Goal: Task Accomplishment & Management: Manage account settings

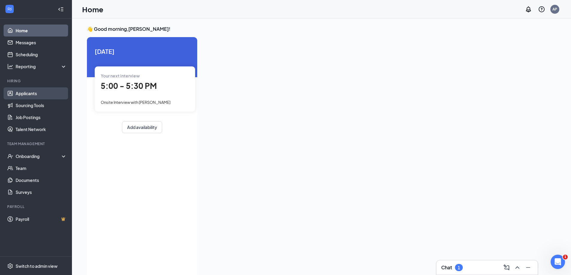
click at [27, 90] on link "Applicants" at bounding box center [41, 93] width 51 height 12
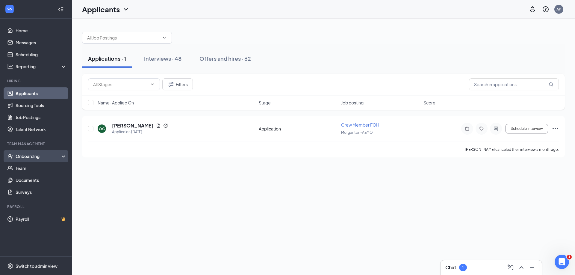
click at [46, 155] on div "Onboarding" at bounding box center [39, 156] width 46 height 6
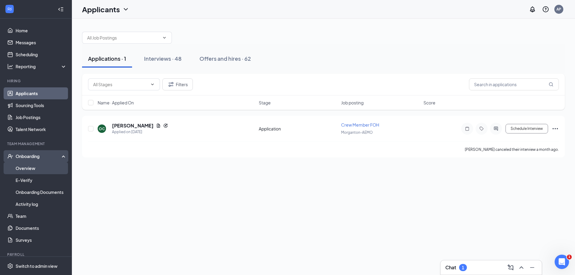
click at [29, 171] on link "Overview" at bounding box center [41, 168] width 51 height 12
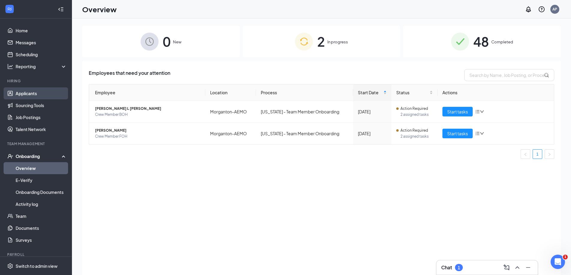
click at [51, 92] on link "Applicants" at bounding box center [41, 93] width 51 height 12
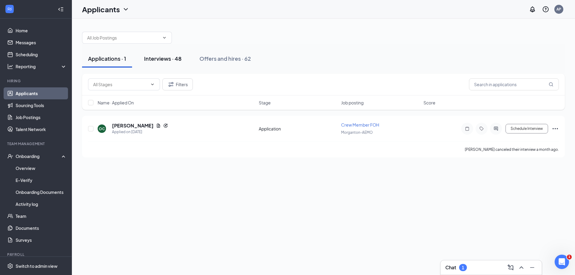
click at [159, 58] on div "Interviews · 48" at bounding box center [162, 58] width 37 height 7
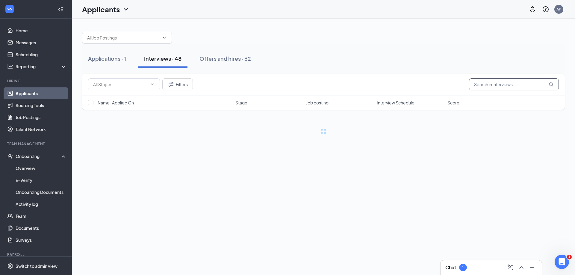
click at [524, 88] on input "text" at bounding box center [514, 84] width 90 height 12
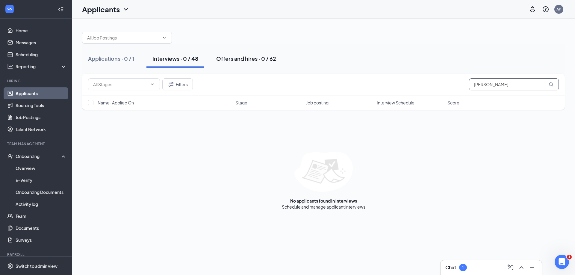
type input "[PERSON_NAME]"
click at [264, 55] on div "Offers and hires · 0 / 62" at bounding box center [246, 58] width 60 height 7
click at [176, 58] on div "Interviews · 0 / 48" at bounding box center [176, 58] width 46 height 7
click at [514, 84] on input "[PERSON_NAME]" at bounding box center [514, 84] width 90 height 12
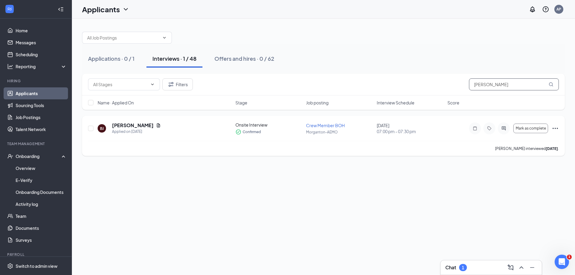
type input "[PERSON_NAME]"
click at [558, 130] on icon "Ellipses" at bounding box center [555, 128] width 7 height 7
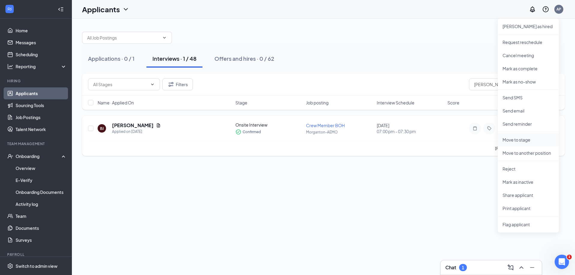
click at [538, 140] on p "Move to stage" at bounding box center [529, 140] width 52 height 6
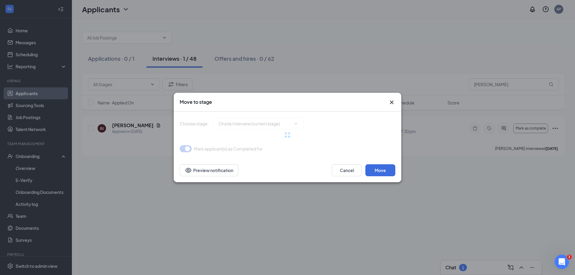
type input "Hiring Complete (final stage)"
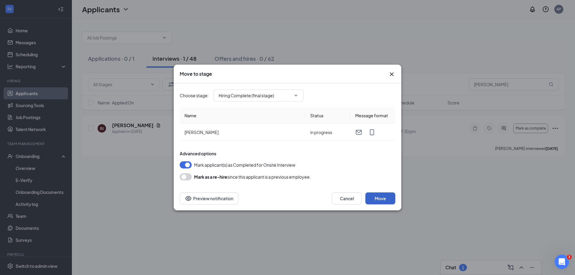
click at [387, 198] on button "Move" at bounding box center [381, 199] width 30 height 12
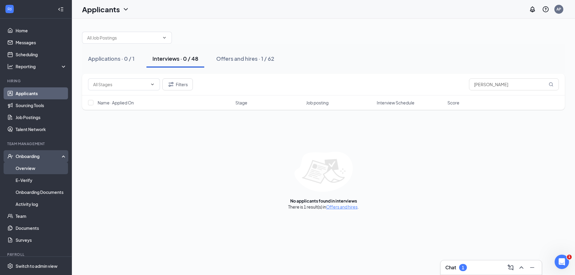
click at [43, 168] on link "Overview" at bounding box center [41, 168] width 51 height 12
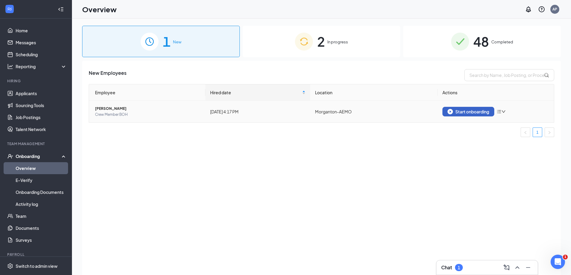
click at [447, 111] on button "Start onboarding" at bounding box center [468, 112] width 52 height 10
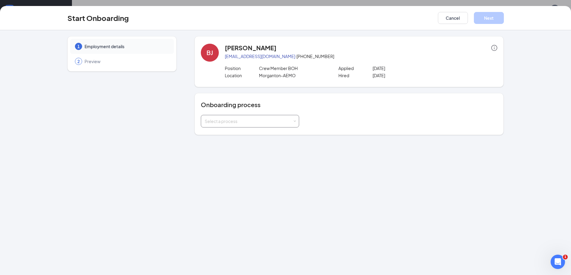
click at [250, 125] on div "Select a process" at bounding box center [250, 121] width 90 height 12
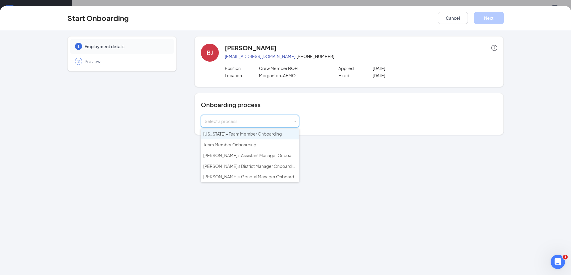
click at [247, 135] on span "[US_STATE] - Team Member Onboarding" at bounding box center [242, 133] width 78 height 5
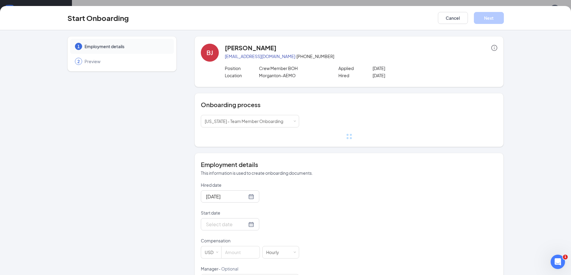
click at [224, 212] on p "Start date" at bounding box center [250, 213] width 98 height 6
click at [224, 221] on input "Start date" at bounding box center [226, 224] width 41 height 7
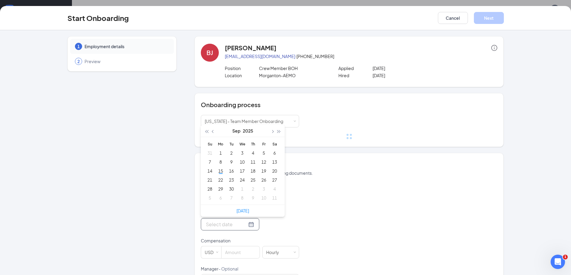
click at [224, 223] on input "Start date" at bounding box center [226, 224] width 41 height 7
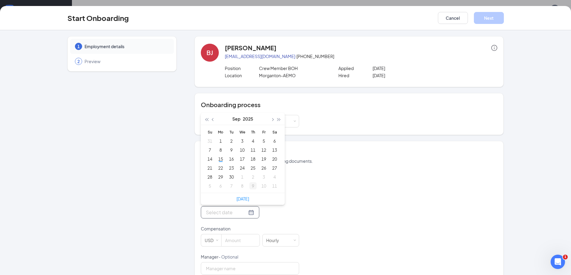
type input "[DATE]"
click at [263, 160] on div "19" at bounding box center [263, 158] width 7 height 7
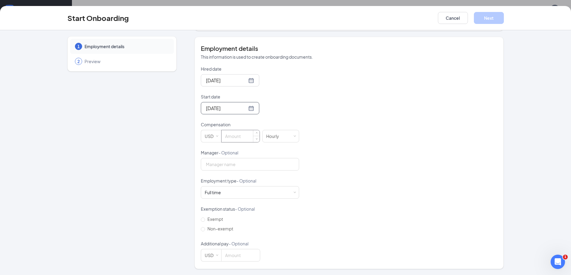
click at [235, 138] on input at bounding box center [240, 136] width 38 height 12
type input "12"
click at [243, 193] on div "Full time Works 30+ hours per week and is reasonably expected to work" at bounding box center [250, 193] width 90 height 12
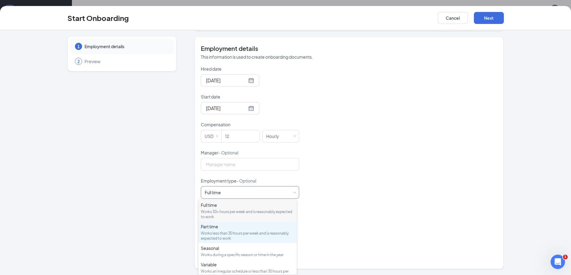
click at [213, 234] on div "Works less than 30 hours per week and is reasonably expected to work" at bounding box center [247, 236] width 93 height 10
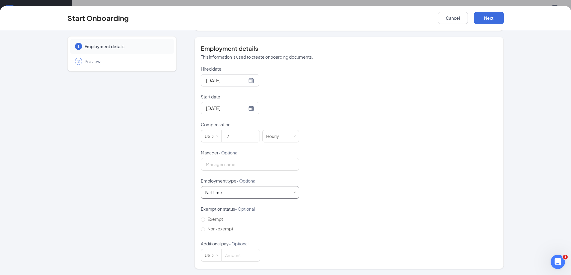
scroll to position [27, 0]
click at [225, 228] on span "Non-exempt" at bounding box center [220, 228] width 31 height 5
click at [205, 228] on input "Non-exempt" at bounding box center [203, 229] width 4 height 4
radio input "true"
click at [492, 26] on div "Start Onboarding Cancel Next" at bounding box center [285, 18] width 571 height 24
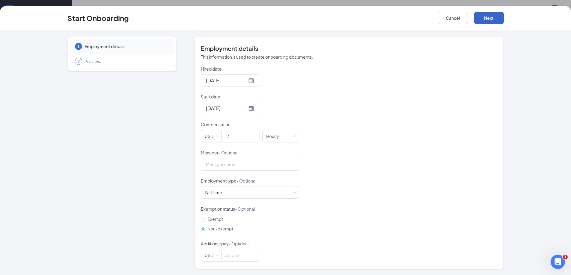
click at [492, 23] on button "Next" at bounding box center [489, 18] width 30 height 12
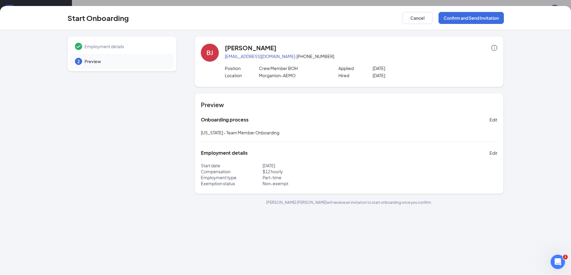
click at [448, 29] on div "Start Onboarding Cancel Confirm and Send Invitation" at bounding box center [285, 18] width 571 height 24
click at [458, 16] on button "Confirm and Send Invitation" at bounding box center [470, 18] width 65 height 12
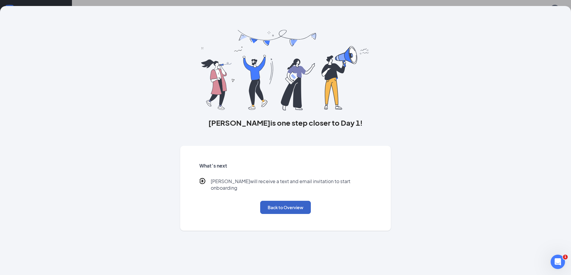
click at [274, 205] on button "Back to Overview" at bounding box center [285, 207] width 51 height 13
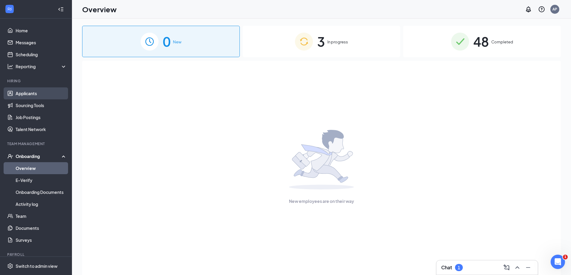
click at [32, 90] on link "Applicants" at bounding box center [41, 93] width 51 height 12
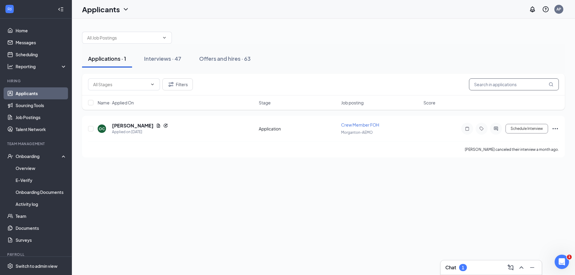
click at [511, 85] on input "text" at bounding box center [514, 84] width 90 height 12
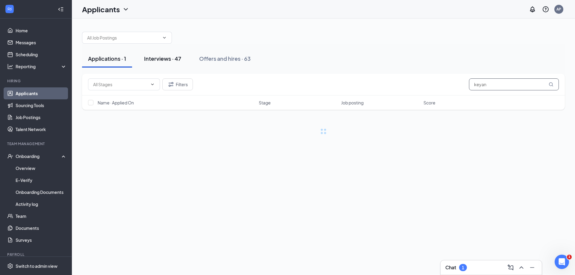
type input "keyan"
click at [152, 60] on div "Interviews · 47" at bounding box center [162, 58] width 37 height 7
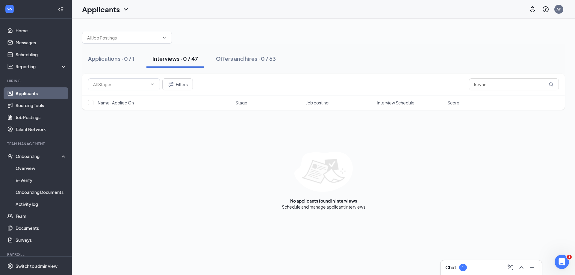
click at [517, 78] on div "Filters keyan" at bounding box center [323, 85] width 483 height 22
click at [512, 81] on input "keyan" at bounding box center [514, 84] width 90 height 12
type input "s"
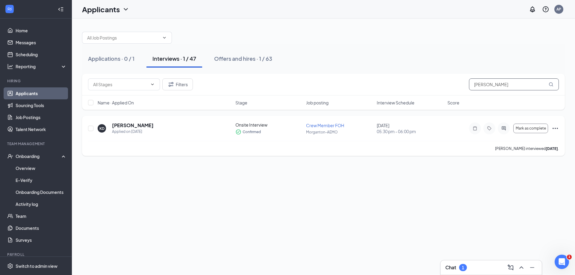
type input "[PERSON_NAME]"
click at [557, 130] on icon "Ellipses" at bounding box center [555, 128] width 7 height 7
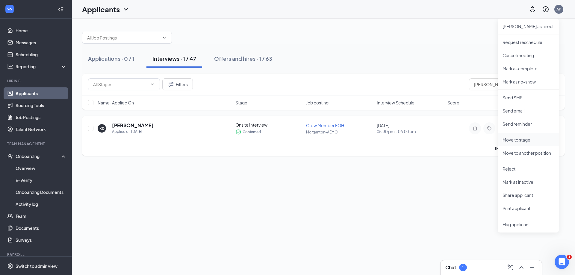
click at [529, 136] on li "Move to stage" at bounding box center [528, 139] width 61 height 13
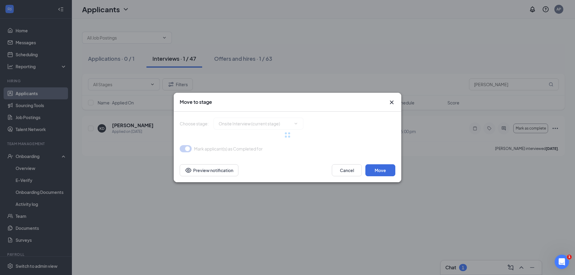
type input "Hiring Complete (final stage)"
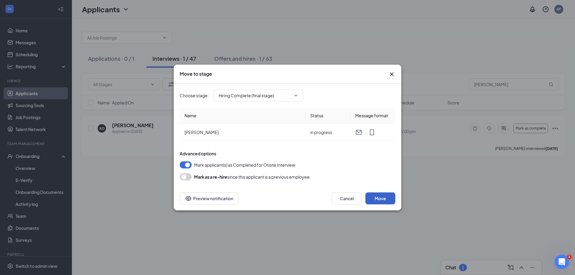
click at [385, 200] on button "Move" at bounding box center [381, 199] width 30 height 12
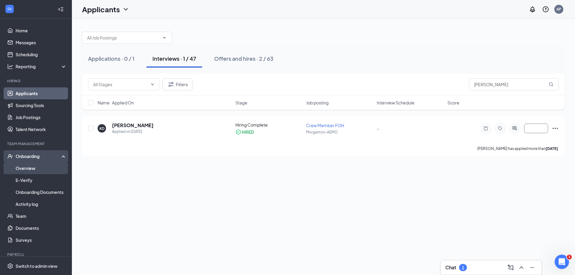
click at [22, 169] on link "Overview" at bounding box center [41, 168] width 51 height 12
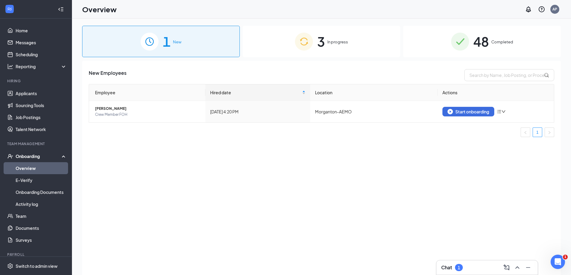
click at [348, 42] on div "3 In progress" at bounding box center [322, 41] width 158 height 31
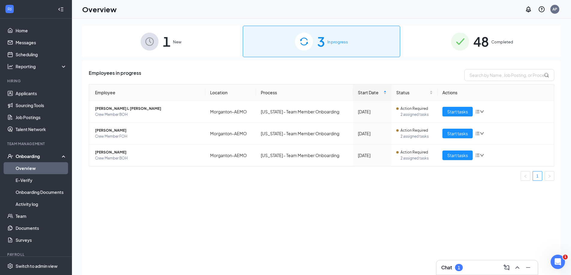
click at [183, 39] on div "1 New" at bounding box center [161, 41] width 158 height 31
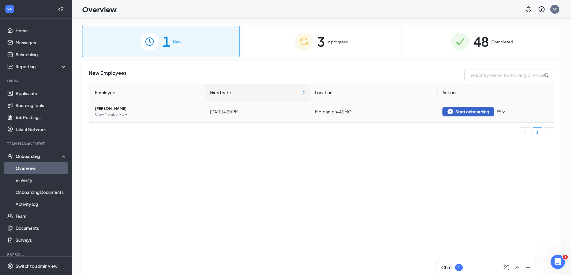
click at [460, 111] on div "Start onboarding" at bounding box center [468, 111] width 42 height 5
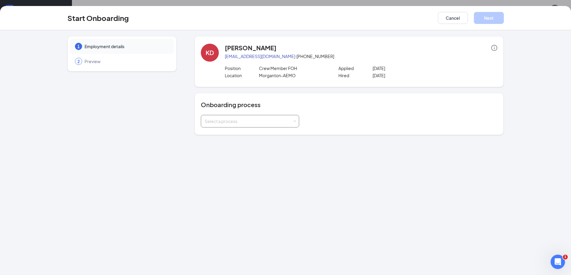
click at [276, 126] on div "Select a process" at bounding box center [250, 121] width 90 height 12
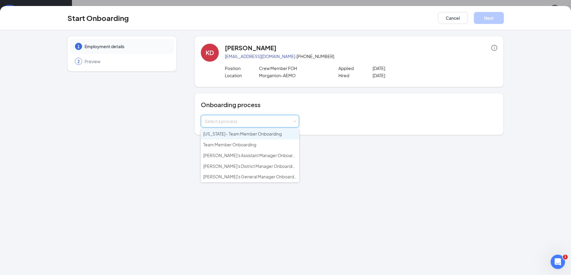
click at [247, 137] on li "[US_STATE] - Team Member Onboarding" at bounding box center [250, 134] width 98 height 11
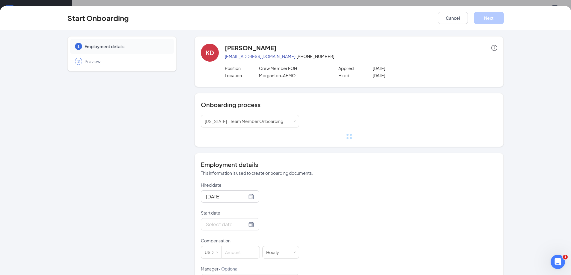
click at [223, 212] on p "Start date" at bounding box center [250, 213] width 98 height 6
click at [223, 221] on input "Start date" at bounding box center [226, 224] width 41 height 7
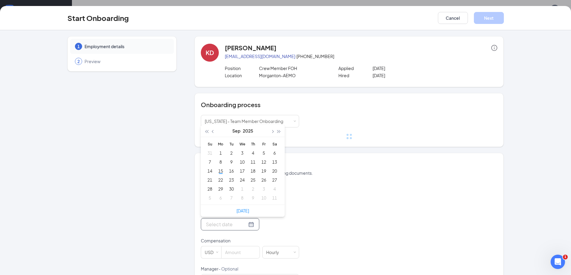
click at [225, 227] on input "Start date" at bounding box center [226, 224] width 41 height 7
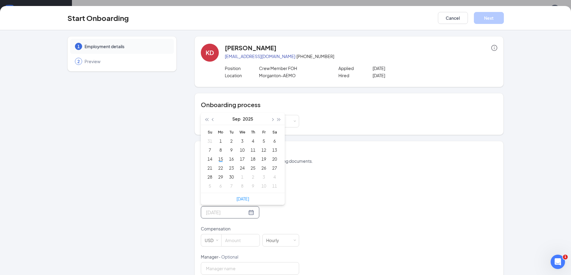
type input "[DATE]"
click at [260, 159] on div "19" at bounding box center [263, 158] width 7 height 7
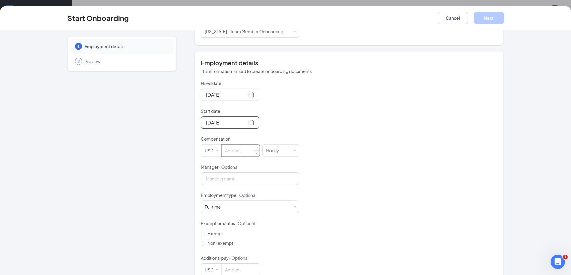
click at [233, 152] on input at bounding box center [240, 151] width 38 height 12
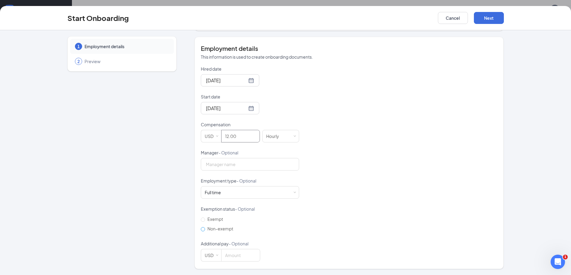
type input "12"
click at [224, 226] on span "Non-exempt" at bounding box center [220, 228] width 31 height 5
click at [205, 227] on input "Non-exempt" at bounding box center [203, 229] width 4 height 4
radio input "true"
click at [244, 192] on div "Full time Works 30+ hours per week and is reasonably expected to work" at bounding box center [250, 193] width 90 height 12
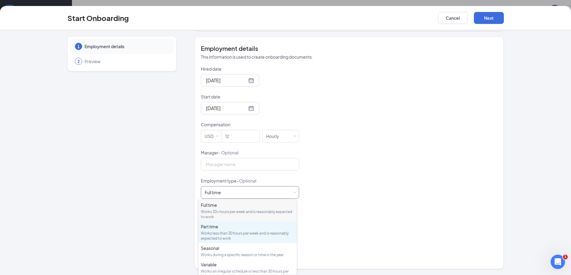
click at [244, 238] on div "Works less than 30 hours per week and is reasonably expected to work" at bounding box center [247, 236] width 93 height 10
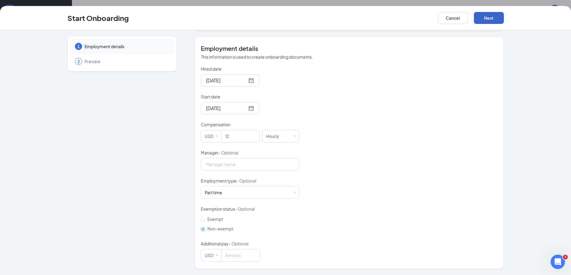
click at [492, 16] on button "Next" at bounding box center [489, 18] width 30 height 12
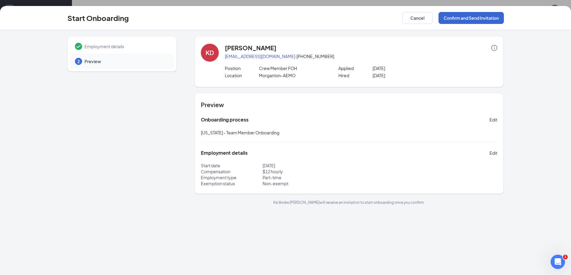
scroll to position [0, 0]
click at [486, 18] on button "Confirm and Send Invitation" at bounding box center [470, 18] width 65 height 12
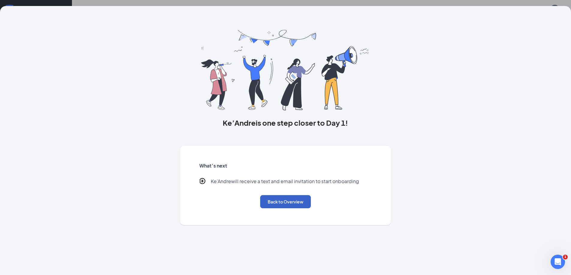
click at [285, 203] on button "Back to Overview" at bounding box center [285, 201] width 51 height 13
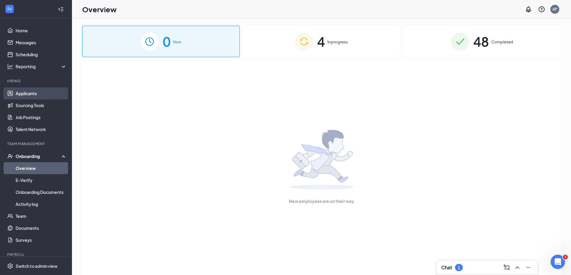
click at [26, 96] on link "Applicants" at bounding box center [41, 93] width 51 height 12
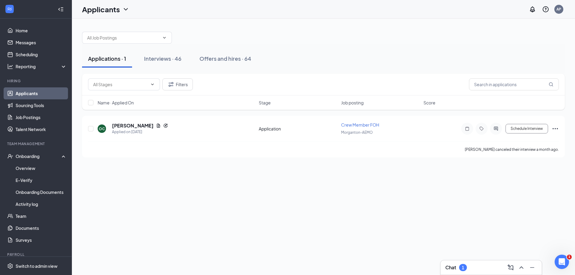
click at [508, 93] on div "Filters" at bounding box center [323, 85] width 483 height 22
click at [508, 92] on div "Filters" at bounding box center [323, 85] width 483 height 22
click at [508, 87] on input "text" at bounding box center [514, 84] width 90 height 12
type input "m"
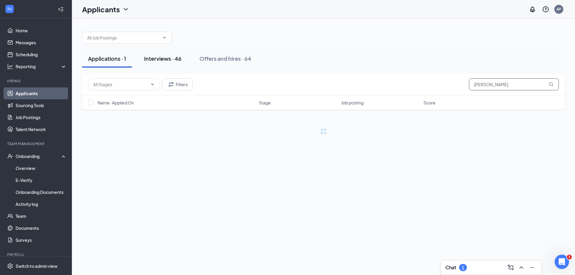
type input "[PERSON_NAME]"
click at [168, 61] on div "Interviews · 46" at bounding box center [162, 58] width 37 height 7
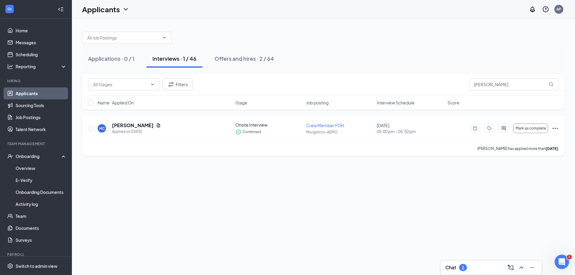
click at [557, 128] on icon "Ellipses" at bounding box center [555, 128] width 7 height 7
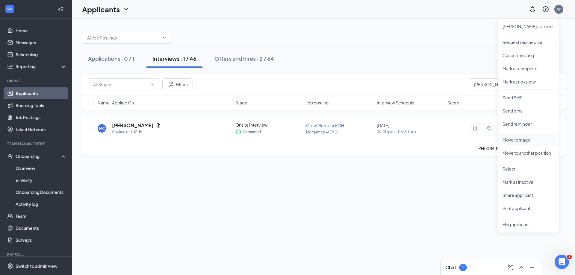
click at [520, 139] on p "Move to stage" at bounding box center [529, 140] width 52 height 6
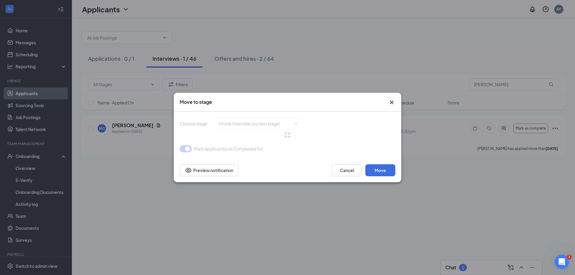
type input "Hiring Complete (final stage)"
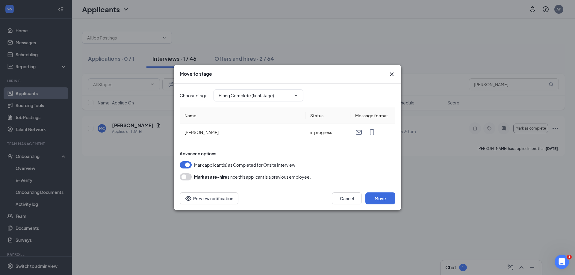
click at [377, 172] on div "Advanced options Mark applicant(s) as Completed for Onsite Interview [PERSON_NA…" at bounding box center [288, 166] width 216 height 30
click at [384, 198] on button "Move" at bounding box center [381, 199] width 30 height 12
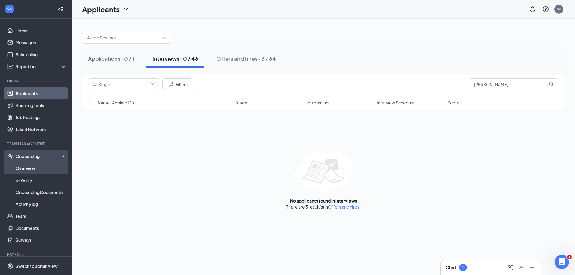
click at [50, 166] on link "Overview" at bounding box center [41, 168] width 51 height 12
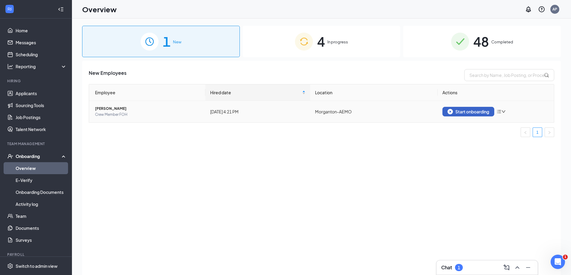
click at [463, 116] on button "Start onboarding" at bounding box center [468, 112] width 52 height 10
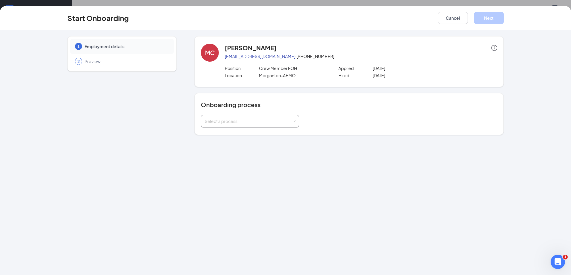
click at [209, 115] on div "Select a process" at bounding box center [250, 121] width 98 height 13
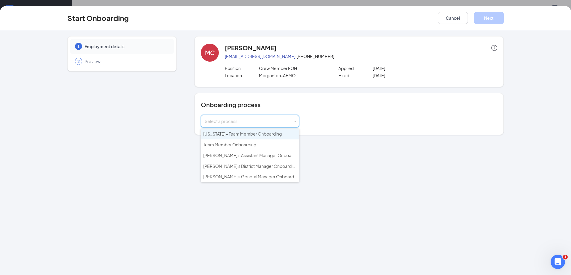
click at [219, 135] on span "[US_STATE] - Team Member Onboarding" at bounding box center [242, 133] width 78 height 5
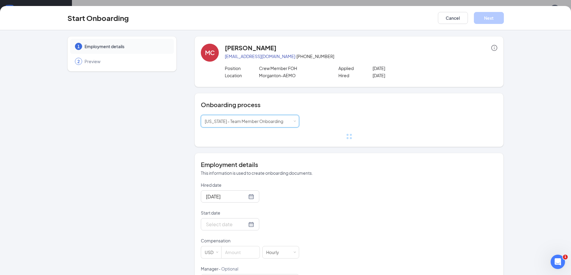
click at [212, 215] on p "Start date" at bounding box center [250, 213] width 98 height 6
click at [212, 221] on input "Start date" at bounding box center [226, 224] width 41 height 7
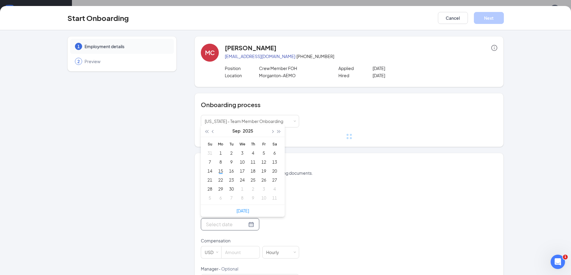
click at [212, 221] on div at bounding box center [230, 224] width 58 height 12
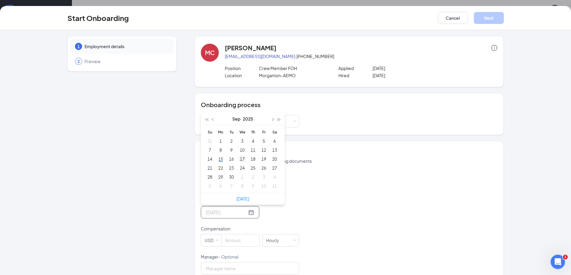
type input "[DATE]"
click at [240, 157] on div "17" at bounding box center [241, 158] width 7 height 7
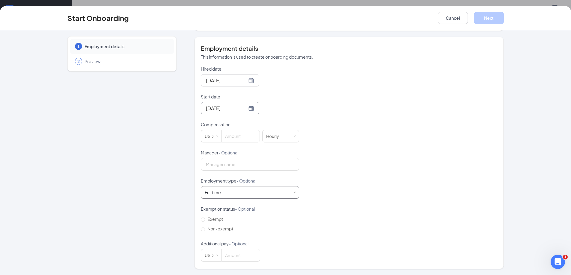
drag, startPoint x: 225, startPoint y: 197, endPoint x: 225, endPoint y: 194, distance: 3.0
click at [225, 196] on div "Full time Works 30+ hours per week and is reasonably expected to work" at bounding box center [250, 193] width 90 height 12
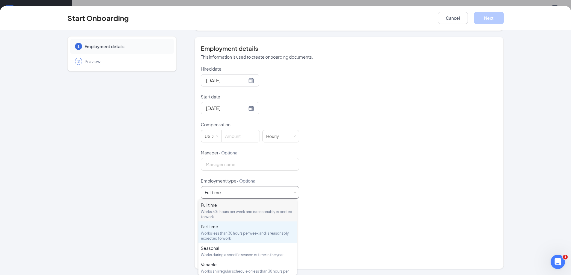
click at [226, 226] on div "Part time" at bounding box center [247, 227] width 93 height 6
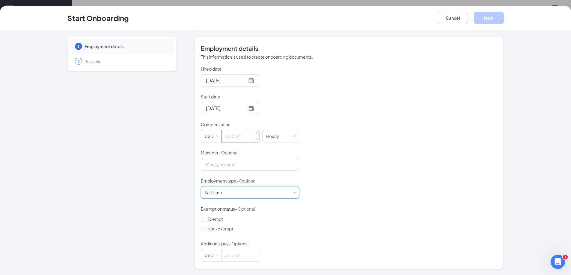
click at [235, 137] on input at bounding box center [240, 136] width 38 height 12
type input "12"
click at [218, 228] on span "Non-exempt" at bounding box center [220, 228] width 31 height 5
click at [205, 228] on input "Non-exempt" at bounding box center [203, 229] width 4 height 4
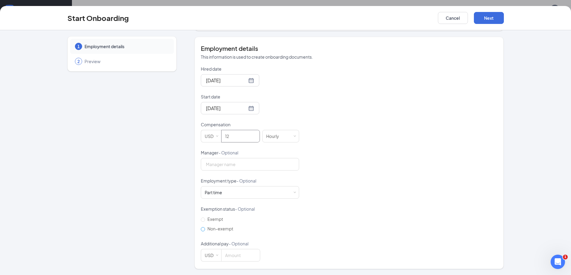
radio input "true"
click at [483, 17] on button "Next" at bounding box center [489, 18] width 30 height 12
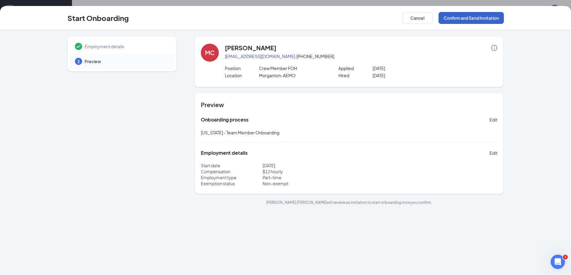
click at [488, 13] on button "Confirm and Send Invitation" at bounding box center [470, 18] width 65 height 12
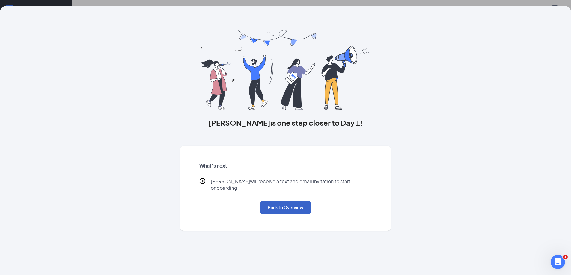
click at [304, 201] on button "Back to Overview" at bounding box center [285, 207] width 51 height 13
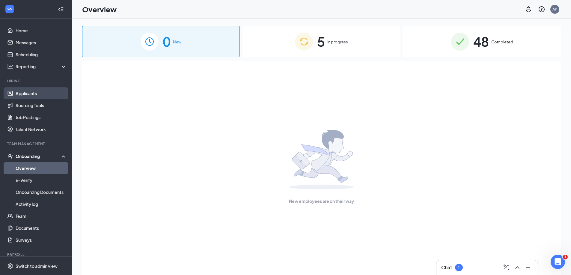
click at [23, 96] on link "Applicants" at bounding box center [41, 93] width 51 height 12
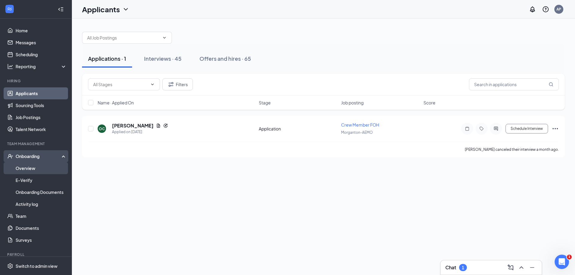
click at [37, 170] on link "Overview" at bounding box center [41, 168] width 51 height 12
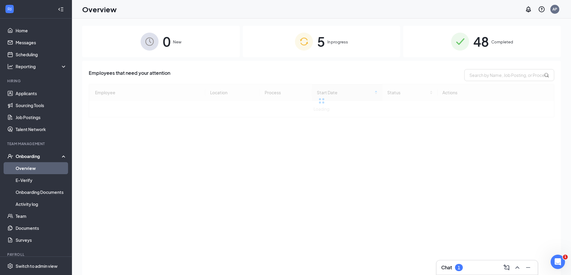
click at [507, 53] on div "48 Completed" at bounding box center [482, 41] width 158 height 31
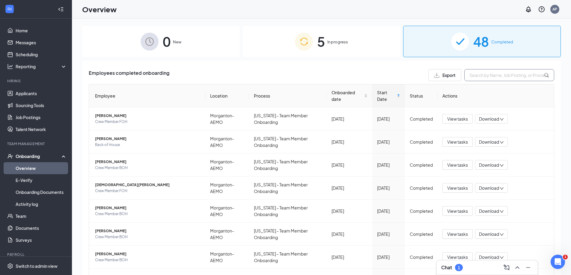
click at [499, 77] on input "text" at bounding box center [509, 75] width 90 height 12
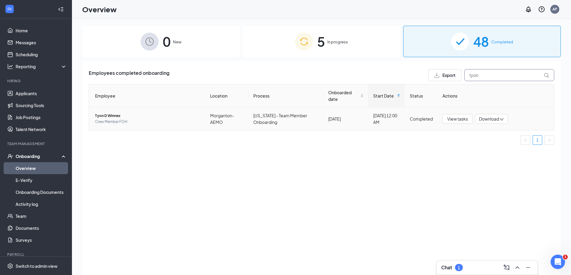
type input "tyon"
click at [106, 114] on span "Tyon D Winnex" at bounding box center [147, 116] width 105 height 6
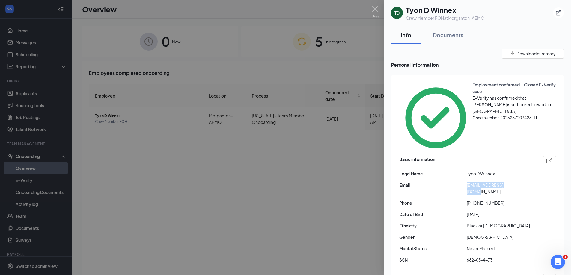
drag, startPoint x: 467, startPoint y: 147, endPoint x: 513, endPoint y: 154, distance: 45.7
click at [513, 155] on div "Basic information Legal Name [PERSON_NAME] Email [EMAIL_ADDRESS][DOMAIN_NAME] P…" at bounding box center [477, 212] width 157 height 114
click at [450, 34] on div "Documents" at bounding box center [448, 34] width 31 height 7
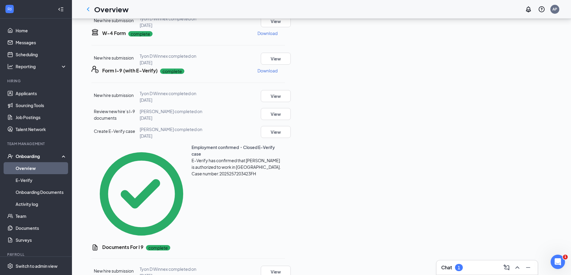
scroll to position [113, 0]
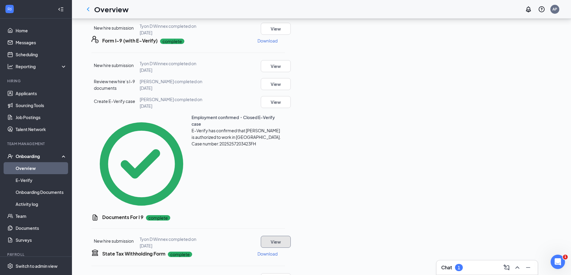
click at [291, 236] on button "View" at bounding box center [276, 242] width 30 height 12
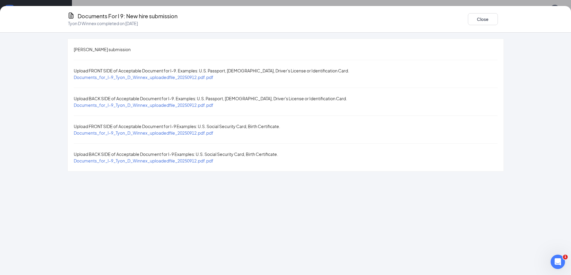
click at [168, 102] on span "Documents_for_I-9_Tyon_D_Winnex_uploadedfile_20250912.pdf.pdf" at bounding box center [144, 104] width 140 height 5
click at [117, 130] on div "Documents_for_I-9_Tyon_D_Winnex_uploadedfile_20250912.pdf.pdf" at bounding box center [144, 133] width 140 height 7
click at [118, 130] on span "Documents_for_I-9_Tyon_D_Winnex_uploadedfile_20250912.pdf.pdf" at bounding box center [144, 132] width 140 height 5
click at [474, 20] on button "Close" at bounding box center [483, 19] width 30 height 12
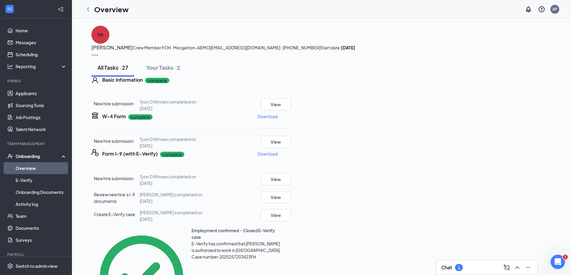
click at [133, 44] on h3 "[PERSON_NAME]" at bounding box center [111, 48] width 41 height 8
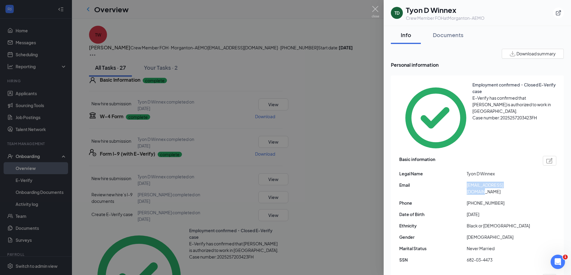
drag, startPoint x: 462, startPoint y: 148, endPoint x: 542, endPoint y: 151, distance: 79.7
click at [542, 182] on div "Email [EMAIL_ADDRESS][DOMAIN_NAME]" at bounding box center [477, 188] width 157 height 13
copy div "[EMAIL_ADDRESS][DOMAIN_NAME]"
